Goal: Information Seeking & Learning: Understand process/instructions

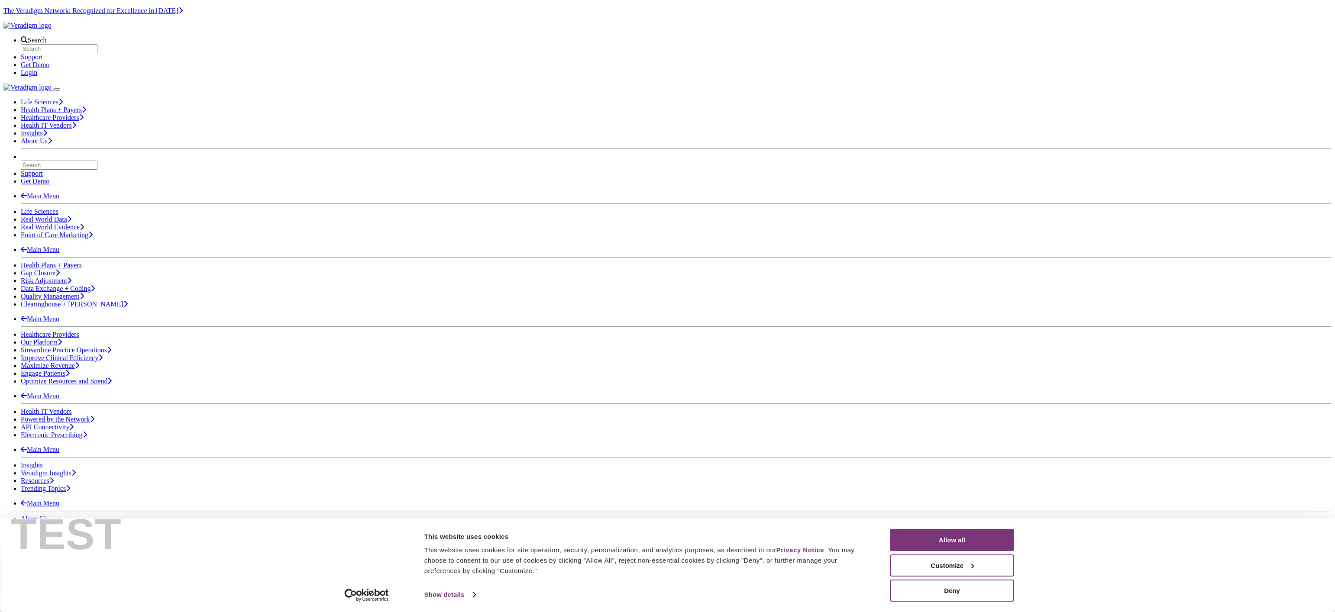
scroll to position [217, 0]
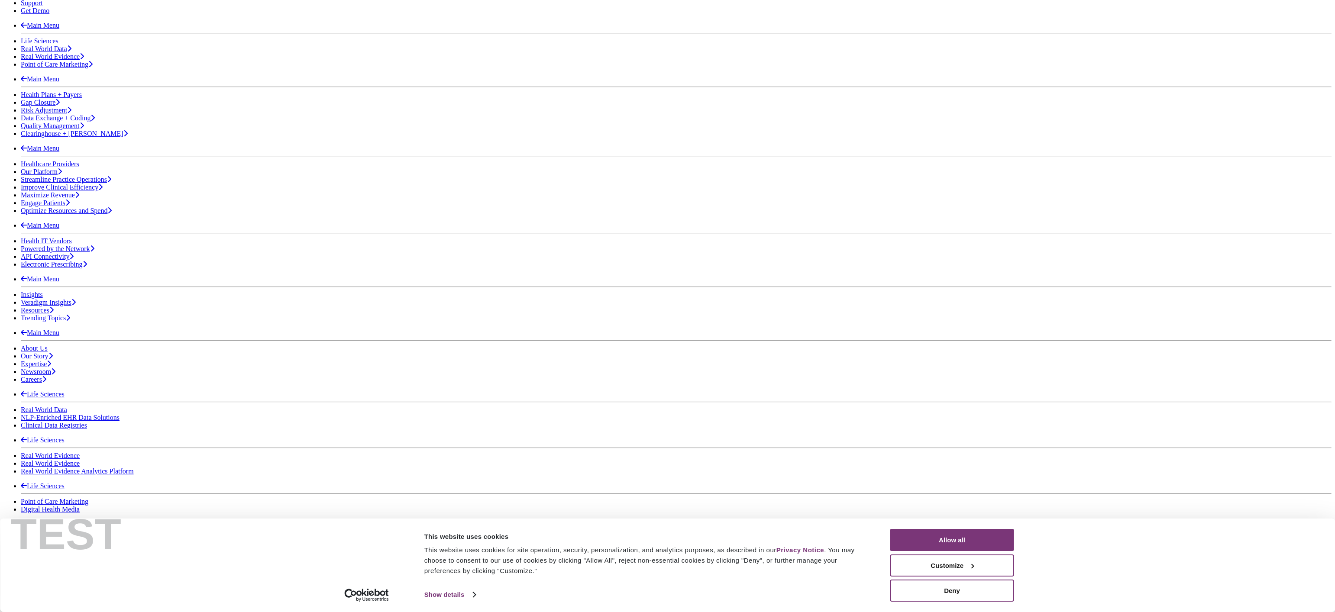
scroll to position [217, 0]
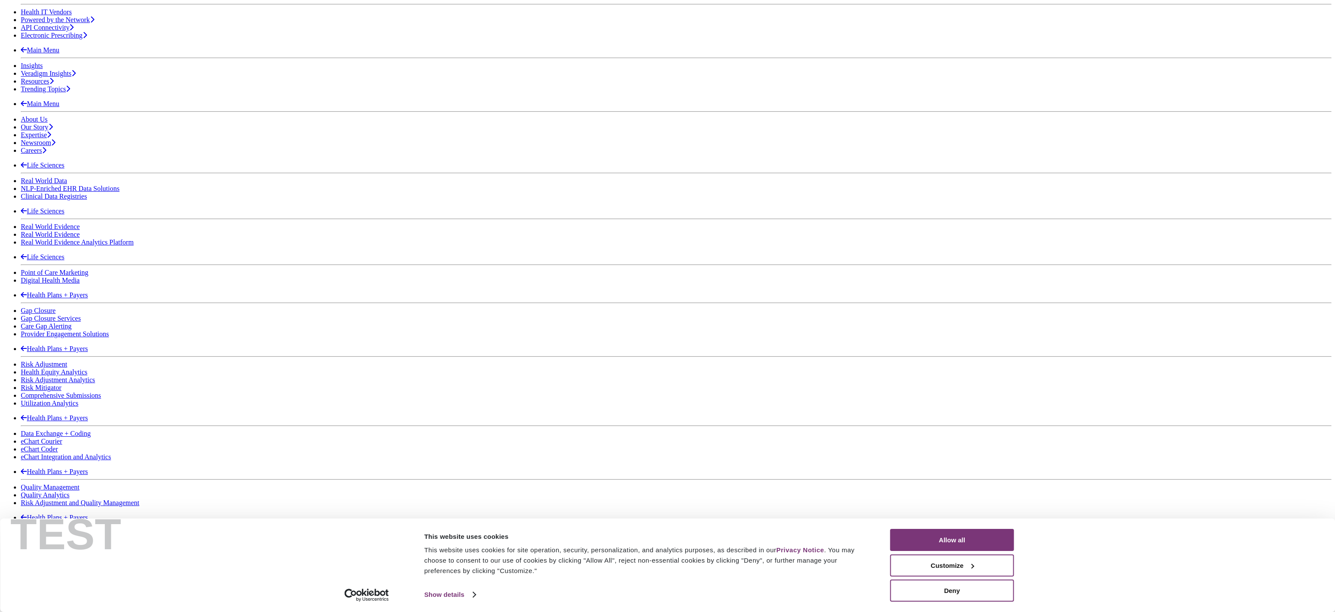
scroll to position [513, 0]
